Goal: Information Seeking & Learning: Learn about a topic

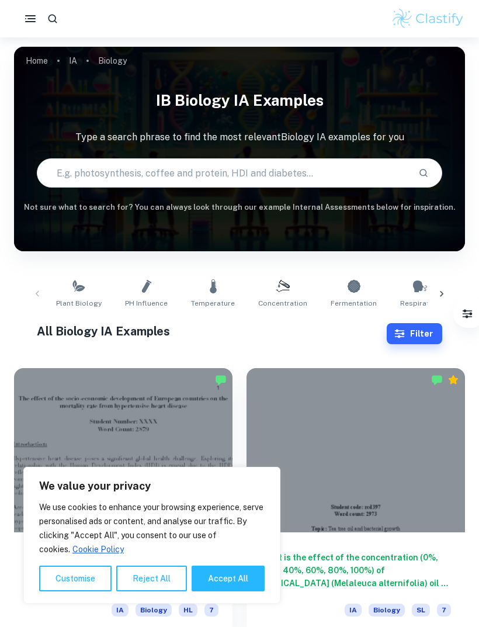
click at [235, 586] on button "Accept All" at bounding box center [228, 578] width 73 height 26
checkbox input "true"
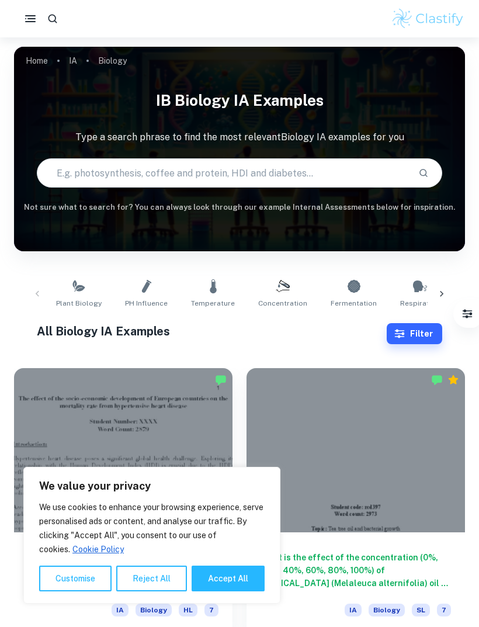
checkbox input "true"
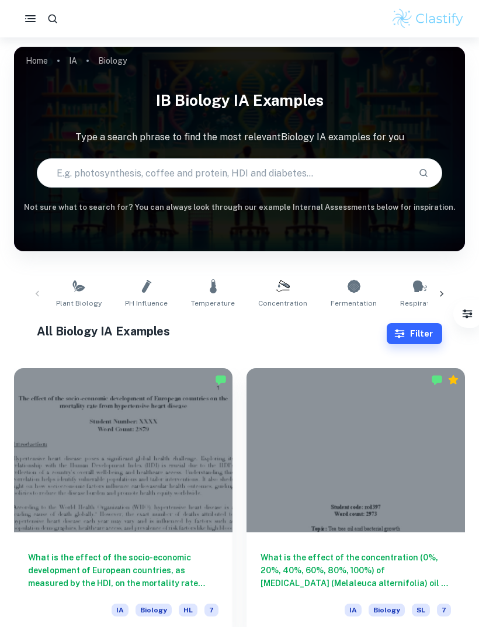
click at [196, 431] on div at bounding box center [123, 450] width 218 height 164
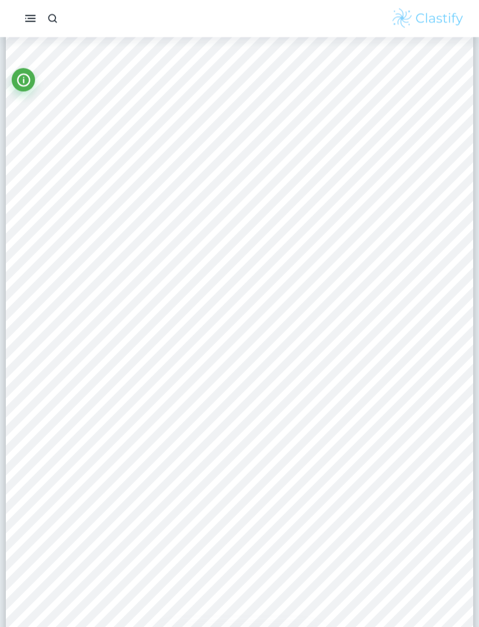
scroll to position [2884, 0]
type input "1"
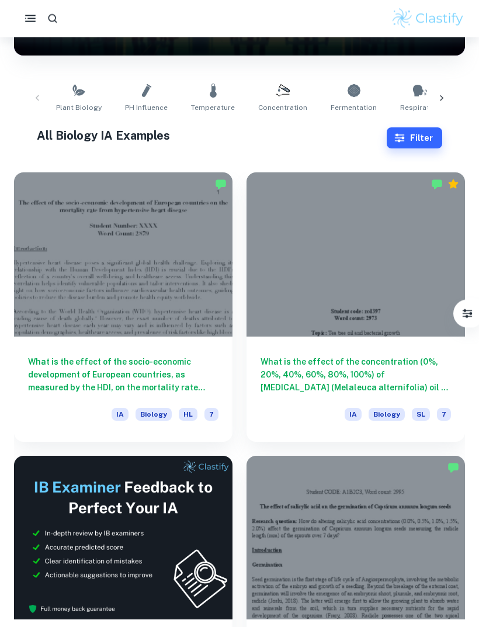
scroll to position [196, 0]
click at [329, 247] on div at bounding box center [355, 254] width 218 height 164
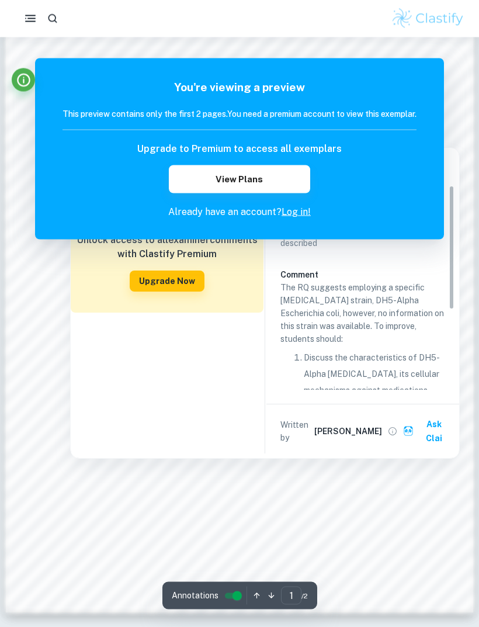
scroll to position [793, 0]
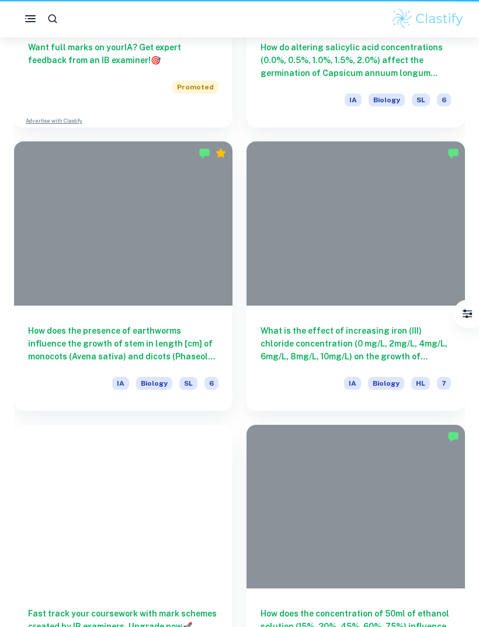
scroll to position [196, 0]
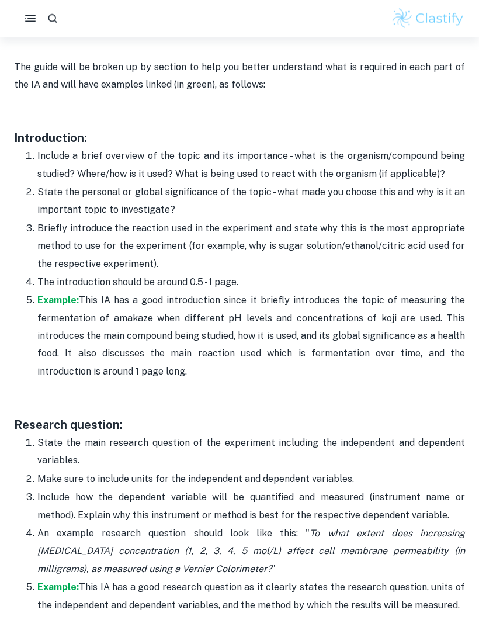
scroll to position [705, 0]
click at [218, 385] on p at bounding box center [239, 389] width 451 height 18
click at [219, 385] on p at bounding box center [239, 389] width 451 height 18
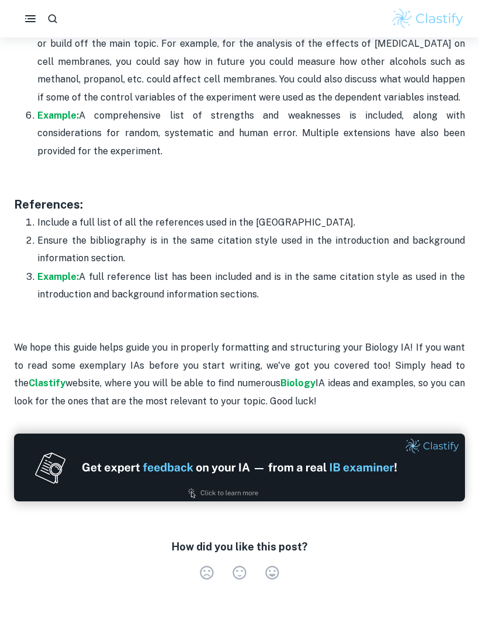
scroll to position [3925, 0]
